Goal: Understand process/instructions

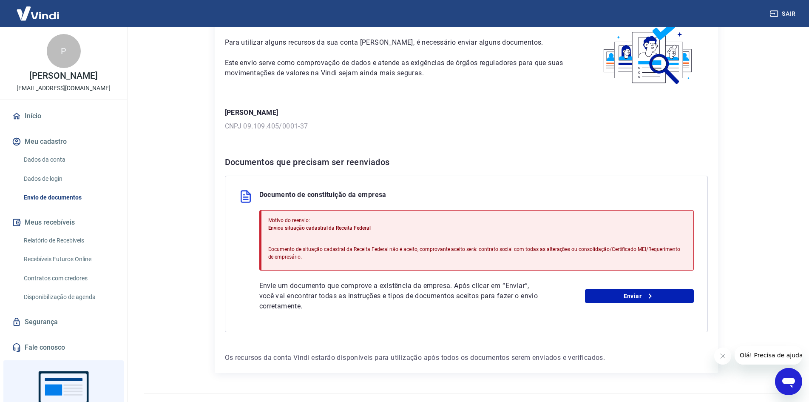
scroll to position [69, 0]
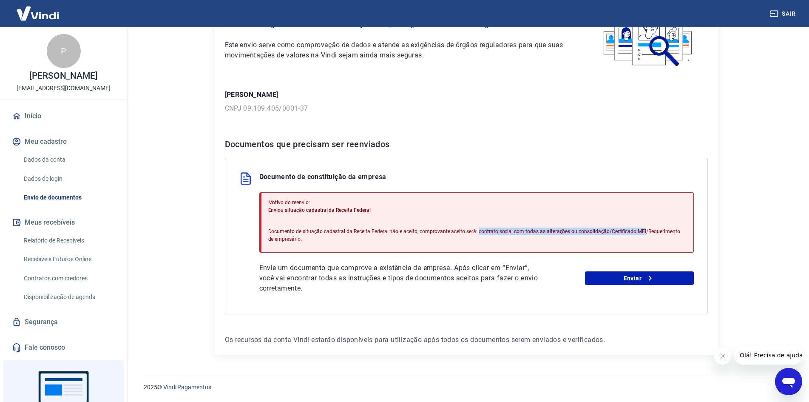
drag, startPoint x: 641, startPoint y: 230, endPoint x: 475, endPoint y: 233, distance: 165.9
click at [475, 233] on p "Documento de situação cadastral da Receita Federal não é aceito, comprovante ac…" at bounding box center [477, 234] width 418 height 15
copy p "contrato social com todas as alterações ou consolidação/Certificado MEI"
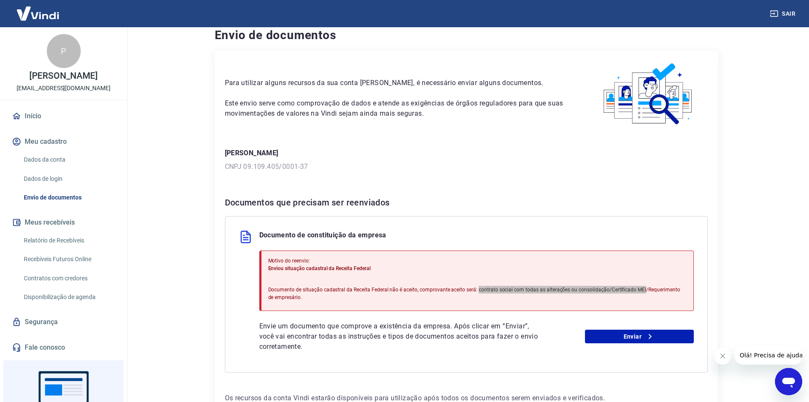
scroll to position [0, 0]
